Goal: Information Seeking & Learning: Learn about a topic

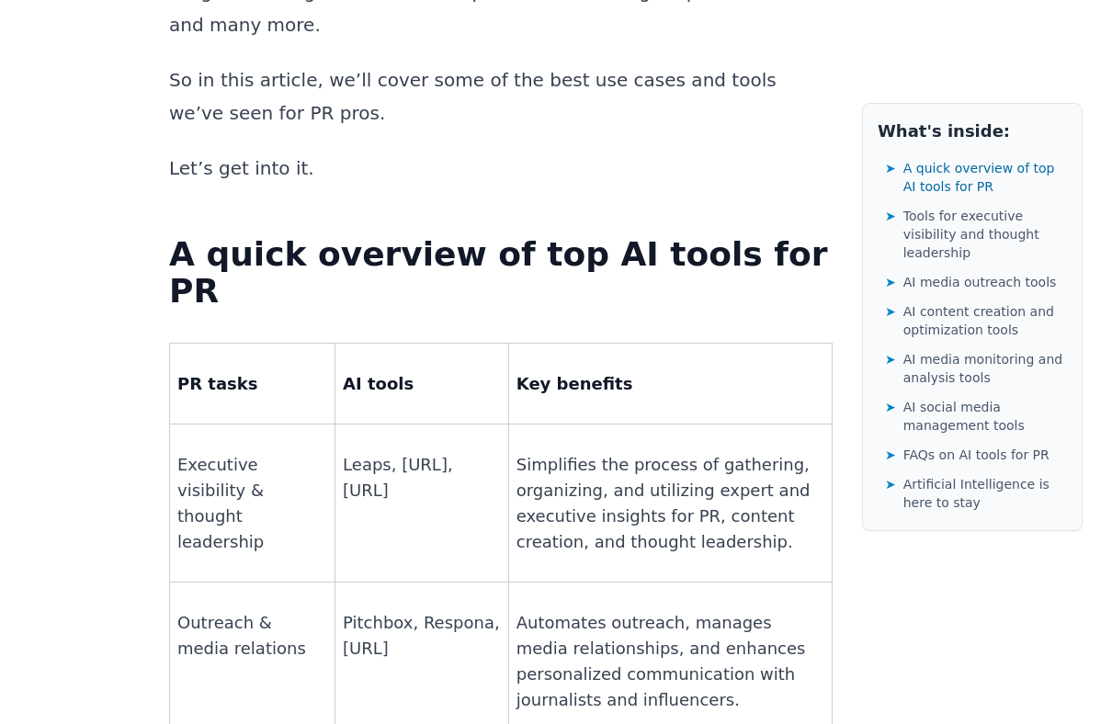
scroll to position [1163, 0]
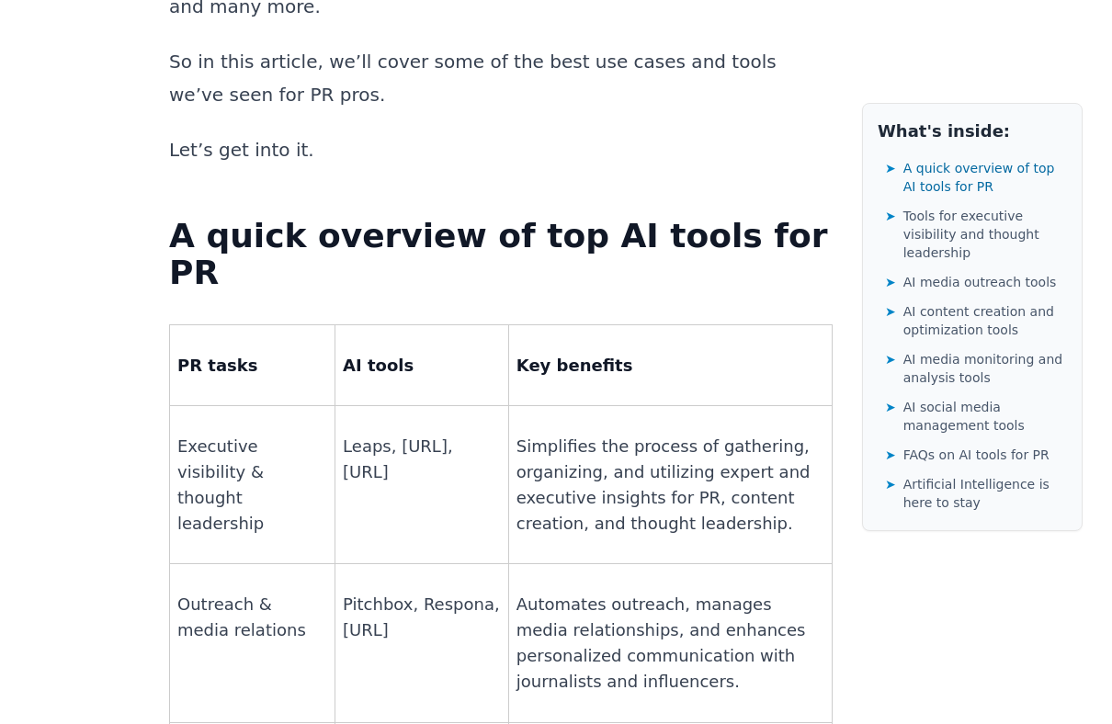
click at [243, 434] on p "Executive visibility & thought leadership" at bounding box center [252, 485] width 150 height 103
click at [247, 434] on p "Executive visibility & thought leadership" at bounding box center [252, 485] width 150 height 103
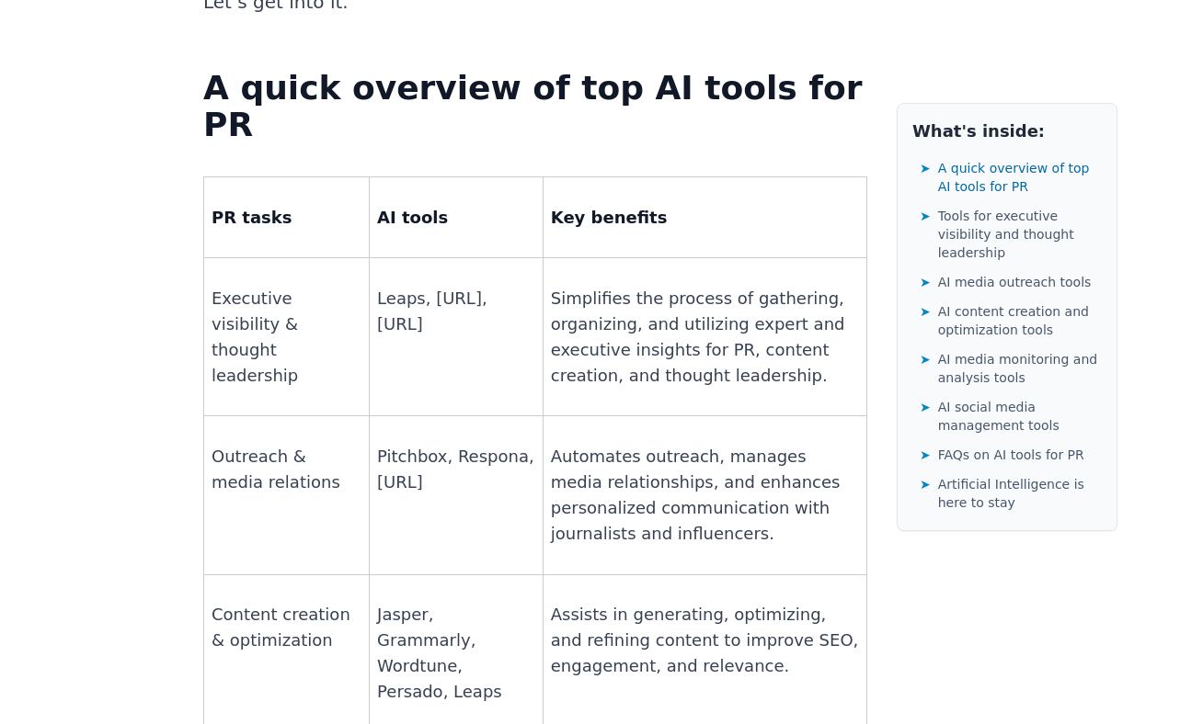
scroll to position [1315, 0]
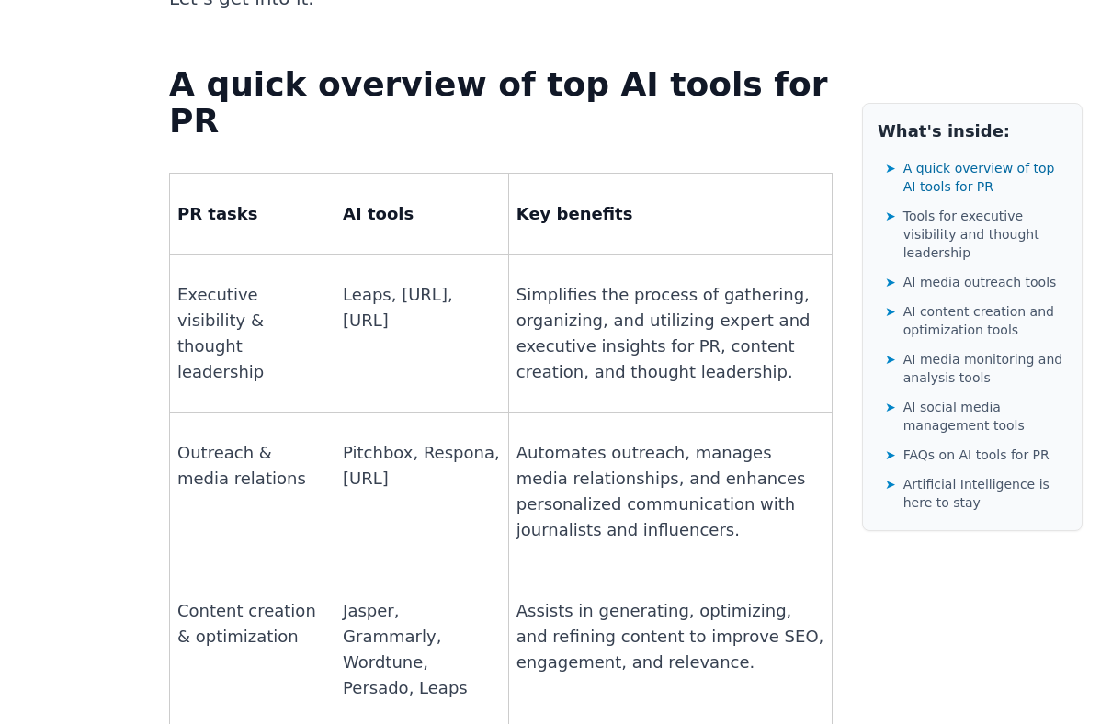
click at [712, 440] on p "Automates outreach, manages media relationships, and enhances personalized comm…" at bounding box center [671, 491] width 308 height 103
click at [363, 440] on p "Pitchbox, Respona, [URL]" at bounding box center [422, 465] width 158 height 51
click at [375, 440] on p "Pitchbox, Respona, [URL]" at bounding box center [422, 465] width 158 height 51
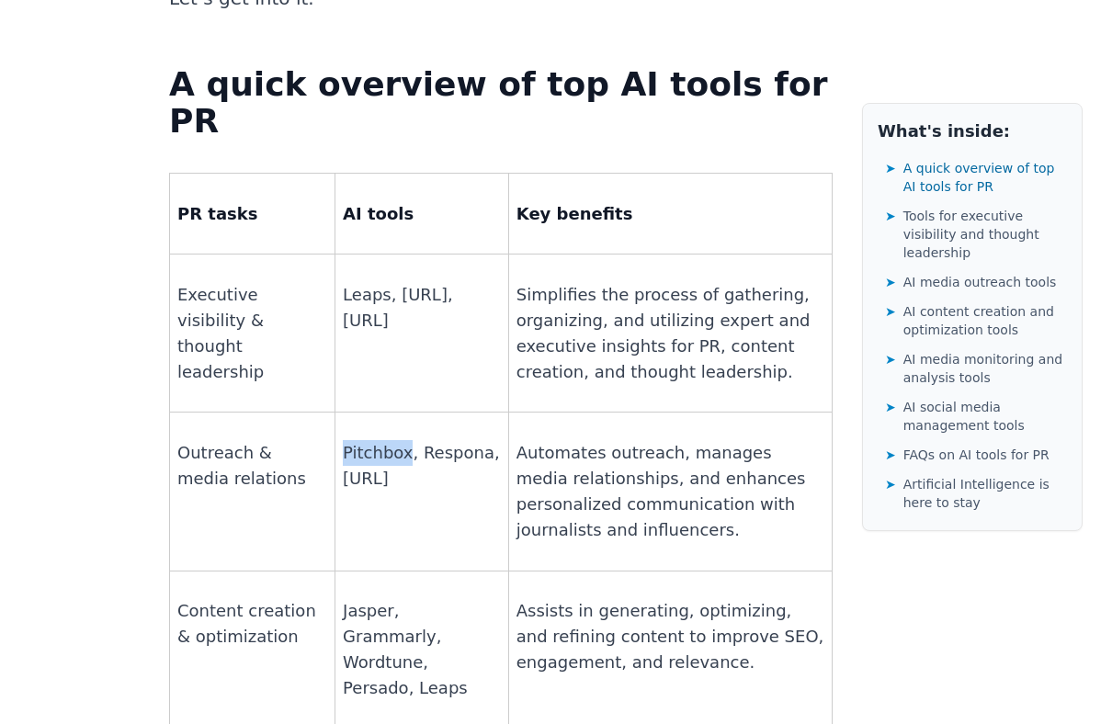
click at [375, 440] on p "Pitchbox, Respona, [URL]" at bounding box center [422, 465] width 158 height 51
copy p "Pitchbox"
